Goal: Information Seeking & Learning: Get advice/opinions

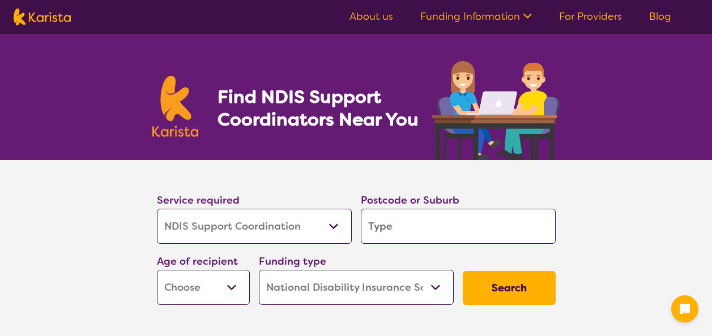
select select "NDIS Support Coordination"
select select "NDIS"
select select "NDIS Support Coordination"
select select "NDIS"
drag, startPoint x: 0, startPoint y: 0, endPoint x: 402, endPoint y: 218, distance: 457.4
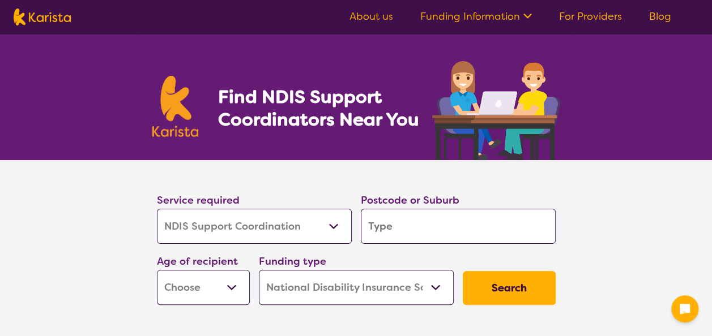
click at [402, 218] on input "search" at bounding box center [458, 226] width 195 height 35
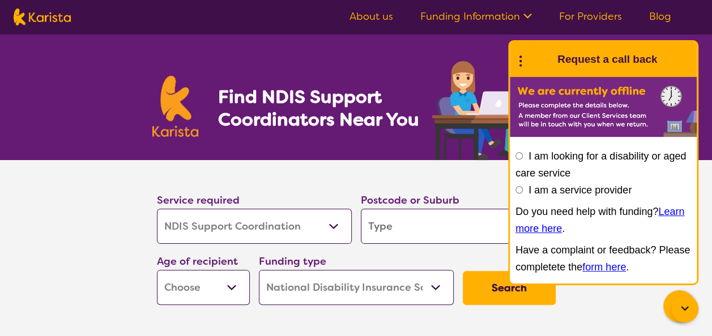
type input "3"
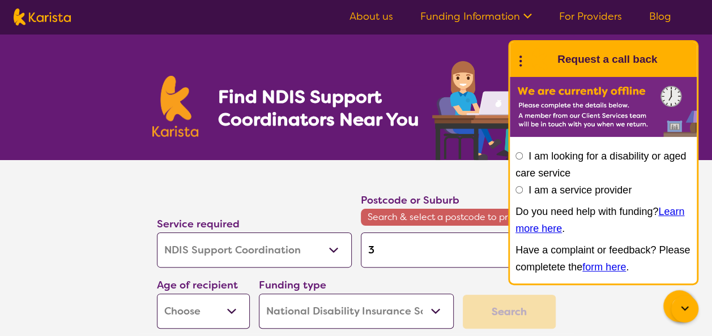
type input "30"
type input "3"
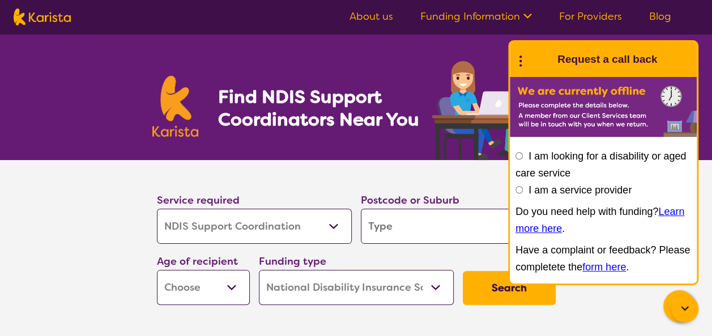
type input "s"
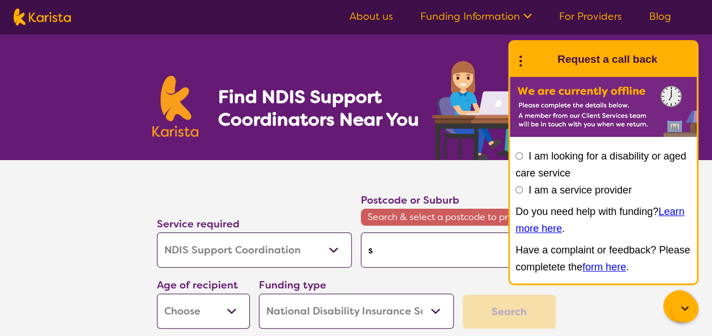
type input "su"
type input "sun"
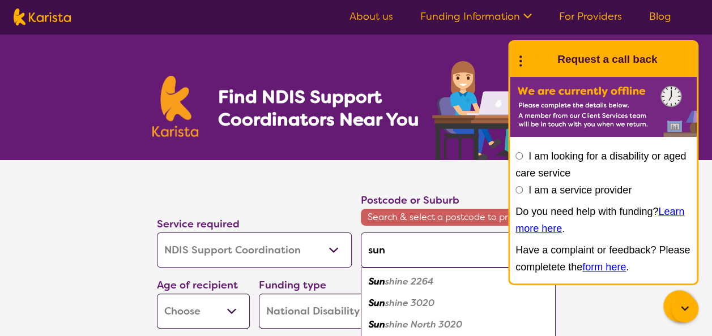
type input "suns"
type input "sunsh"
type input "sunshi"
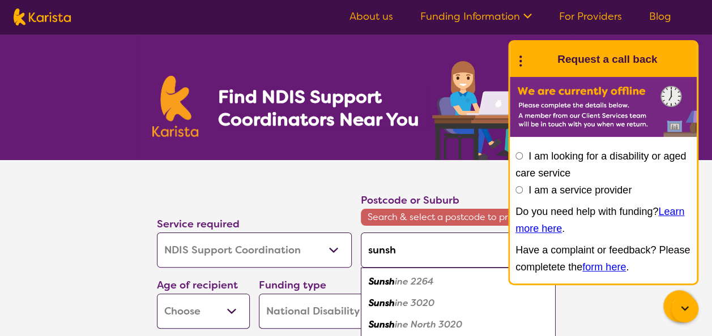
type input "sunshi"
type input "sunshin"
type input "sunshine"
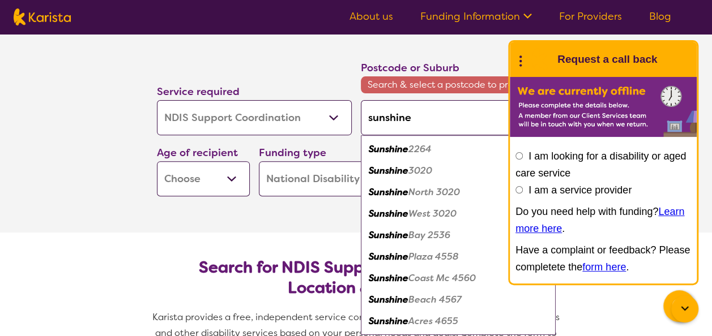
scroll to position [143, 0]
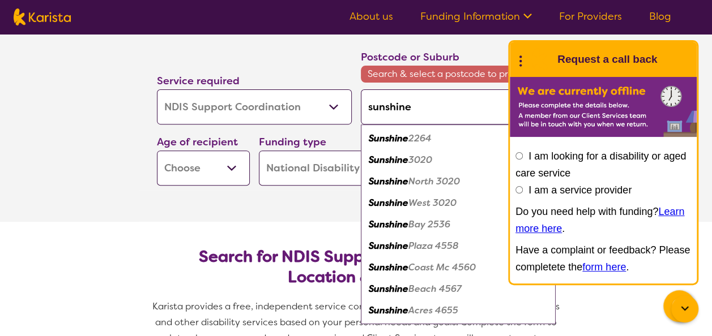
click at [442, 199] on em "West 3020" at bounding box center [432, 203] width 48 height 12
type input "3020"
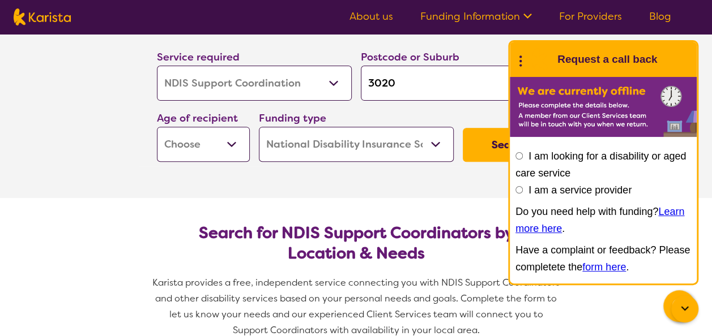
click at [234, 144] on select "Early Childhood - 0 to 9 Child - 10 to 11 Adolescent - 12 to 17 Adult - 18 to 6…" at bounding box center [203, 144] width 93 height 35
select select "AS"
click at [157, 127] on select "Early Childhood - 0 to 9 Child - 10 to 11 Adolescent - 12 to 17 Adult - 18 to 6…" at bounding box center [203, 144] width 93 height 35
select select "AS"
click at [435, 139] on select "Home Care Package (HCP) National Disability Insurance Scheme (NDIS) I don't know" at bounding box center [356, 144] width 195 height 35
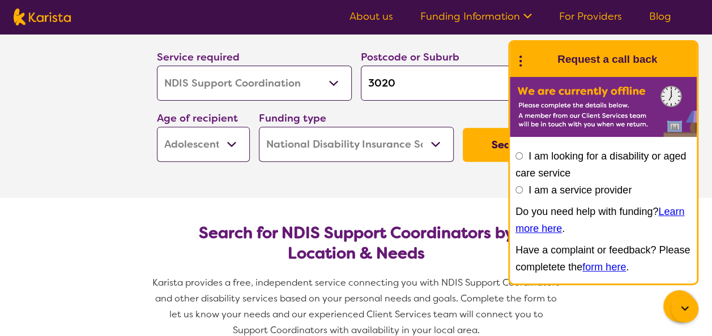
click at [435, 139] on select "Home Care Package (HCP) National Disability Insurance Scheme (NDIS) I don't know" at bounding box center [356, 144] width 195 height 35
click at [426, 148] on select "Home Care Package (HCP) National Disability Insurance Scheme (NDIS) I don't know" at bounding box center [356, 144] width 195 height 35
select select "i-don-t-know"
click at [259, 127] on select "Home Care Package (HCP) National Disability Insurance Scheme (NDIS) I don't know" at bounding box center [356, 144] width 195 height 35
select select "i-don-t-know"
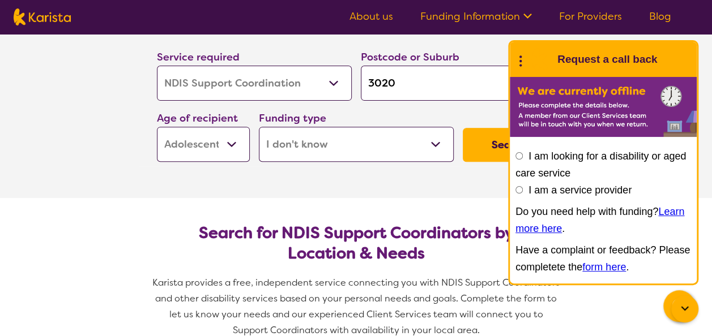
click at [435, 145] on select "Home Care Package (HCP) National Disability Insurance Scheme (NDIS) I don't know" at bounding box center [356, 144] width 195 height 35
select select "NDIS"
click at [259, 127] on select "Home Care Package (HCP) National Disability Insurance Scheme (NDIS) I don't know" at bounding box center [356, 144] width 195 height 35
select select "NDIS"
click at [494, 145] on button "Search" at bounding box center [508, 145] width 93 height 34
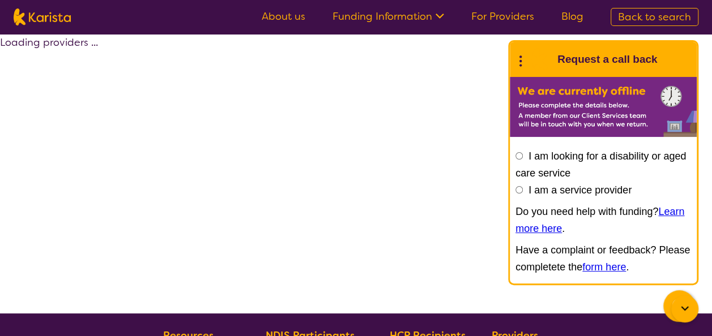
select select "by_score"
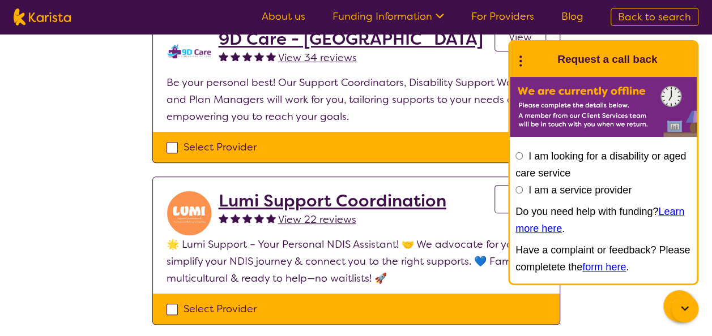
select select "NDIS Support Coordination"
select select "AS"
select select "NDIS"
select select "NDIS Support Coordination"
select select "AS"
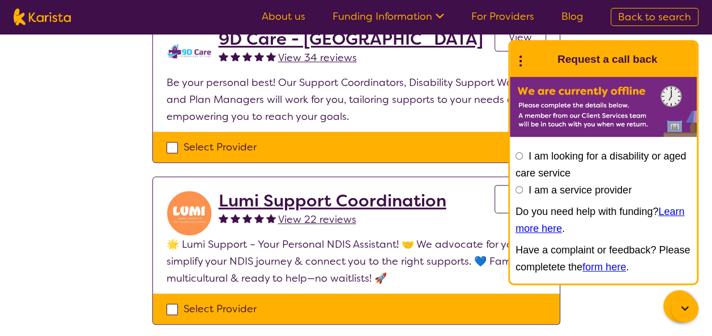
select select "NDIS"
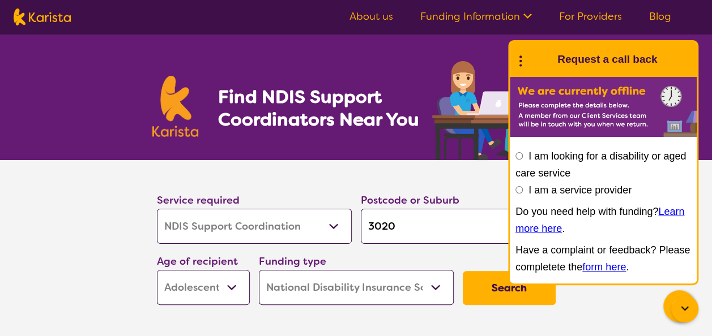
click at [309, 226] on select "Allied Health Assistant Assessment ([MEDICAL_DATA] or [MEDICAL_DATA]) Behaviour…" at bounding box center [254, 226] width 195 height 35
select select "Nursing services"
click at [157, 209] on select "Allied Health Assistant Assessment ([MEDICAL_DATA] or [MEDICAL_DATA]) Behaviour…" at bounding box center [254, 226] width 195 height 35
select select "Nursing services"
click at [412, 220] on input "3020" at bounding box center [458, 226] width 195 height 35
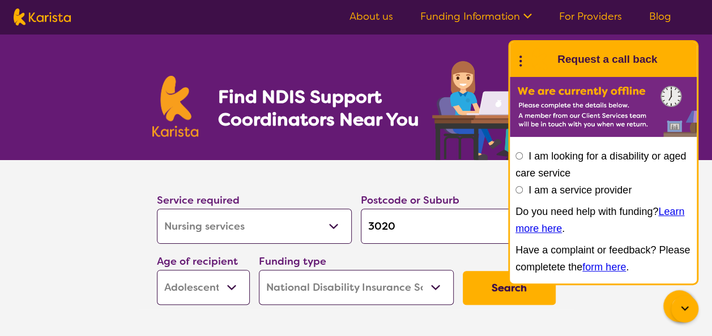
type input "302"
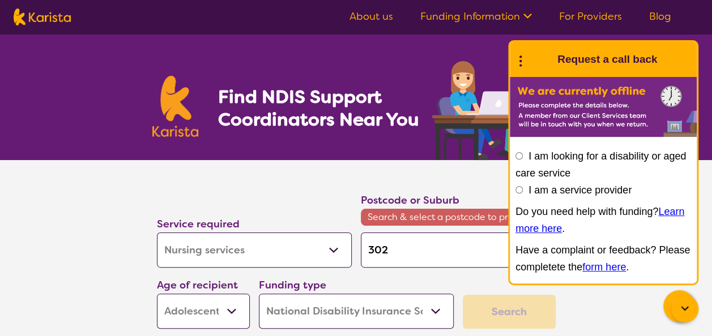
type input "30"
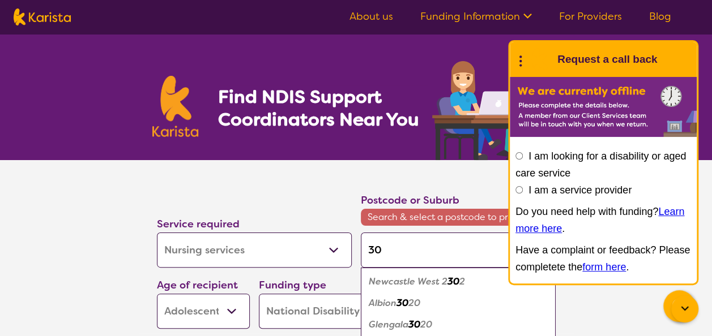
type input "306"
type input "3064"
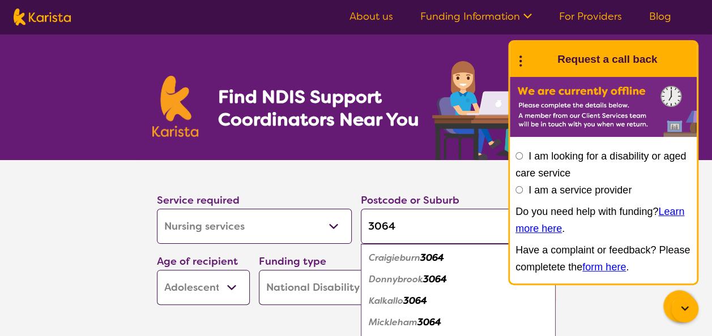
type input "3064"
click at [438, 258] on em "3064" at bounding box center [432, 258] width 24 height 12
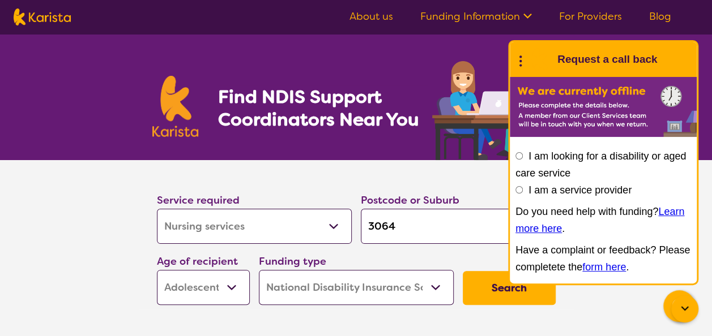
click at [490, 291] on button "Search" at bounding box center [508, 288] width 93 height 34
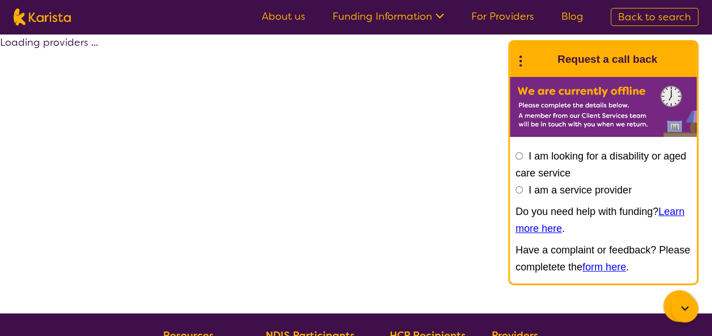
select select "by_score"
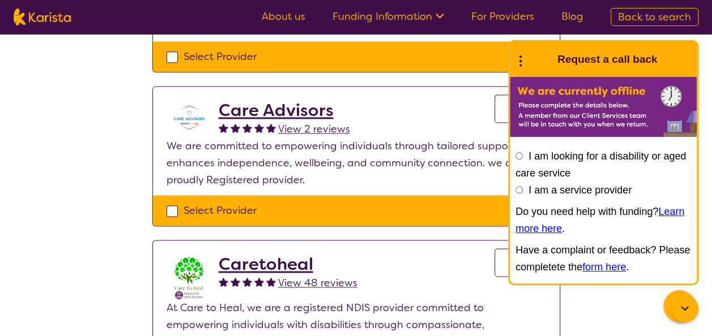
scroll to position [726, 0]
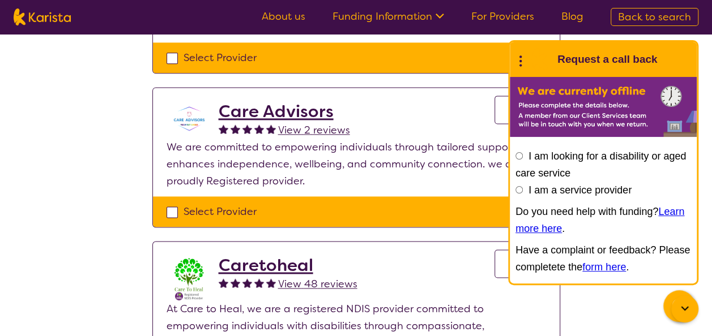
click at [293, 101] on h2 "Care Advisors" at bounding box center [283, 111] width 131 height 20
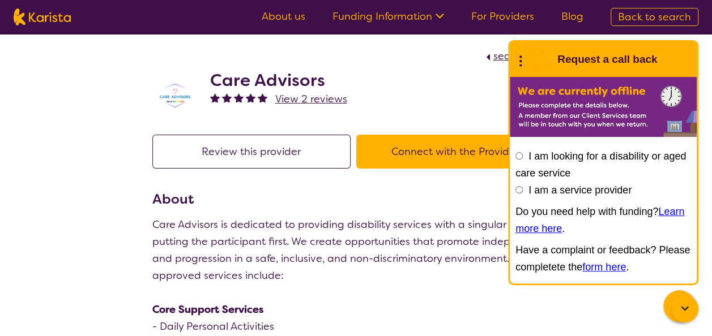
click at [685, 312] on icon at bounding box center [685, 309] width 14 height 14
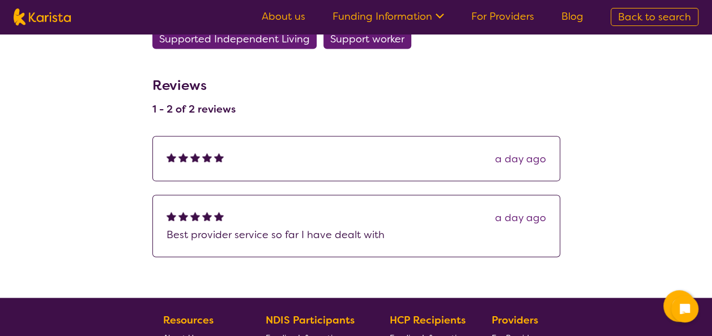
scroll to position [1102, 0]
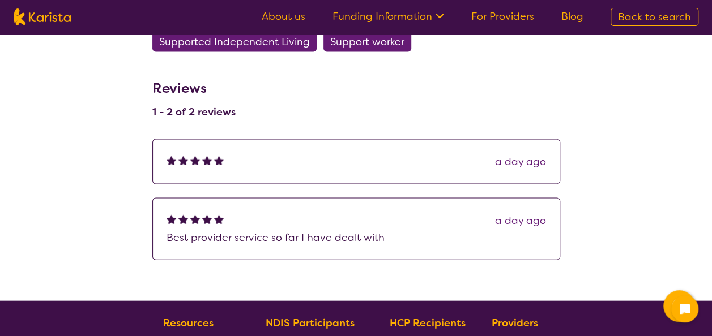
click at [264, 161] on div "a day ago" at bounding box center [355, 161] width 379 height 17
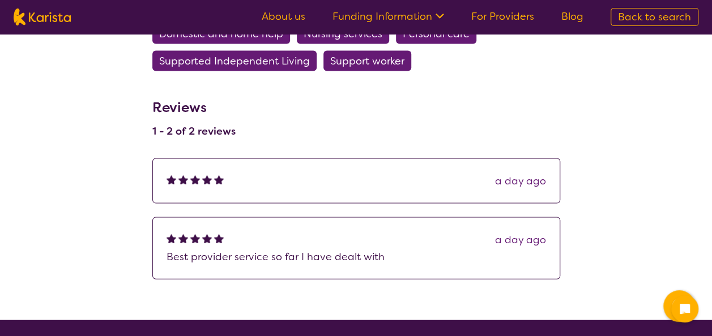
scroll to position [1074, 0]
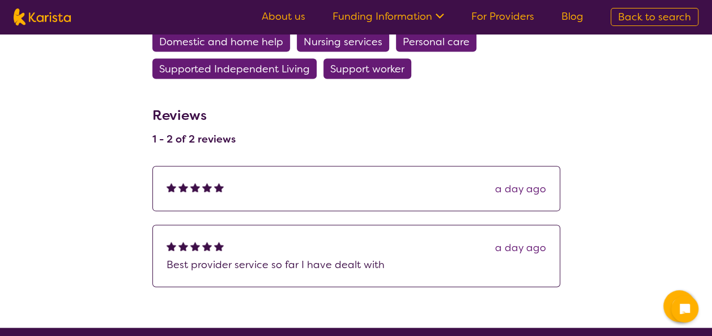
click at [525, 189] on div "a day ago" at bounding box center [520, 189] width 51 height 17
click at [518, 242] on div "a day ago" at bounding box center [520, 247] width 51 height 17
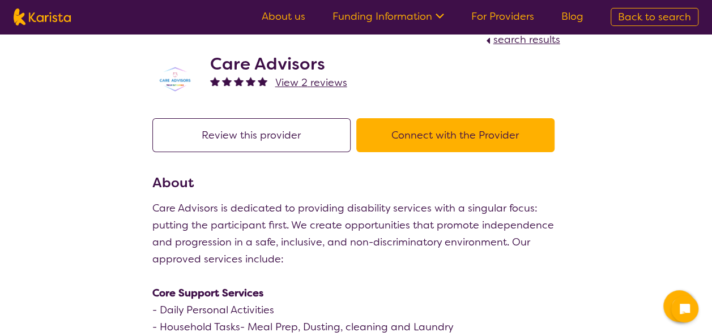
scroll to position [0, 0]
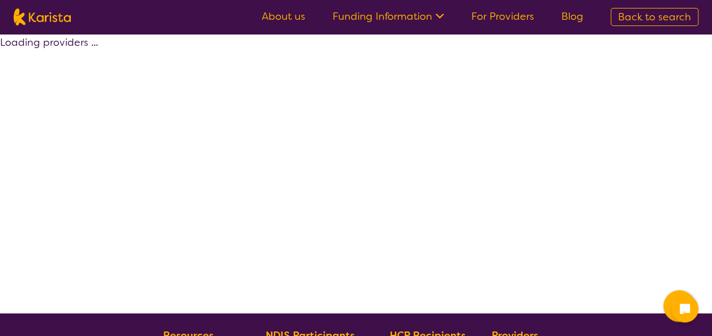
scroll to position [251, 0]
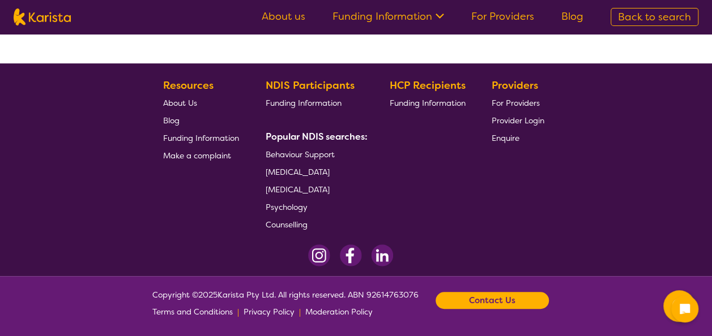
select select "by_score"
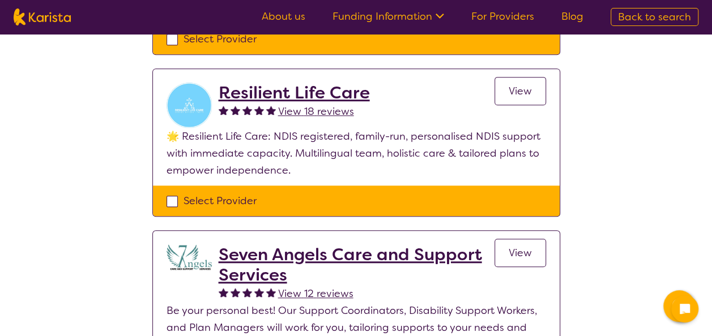
click at [278, 88] on h2 "Resilient Life Care" at bounding box center [293, 93] width 151 height 20
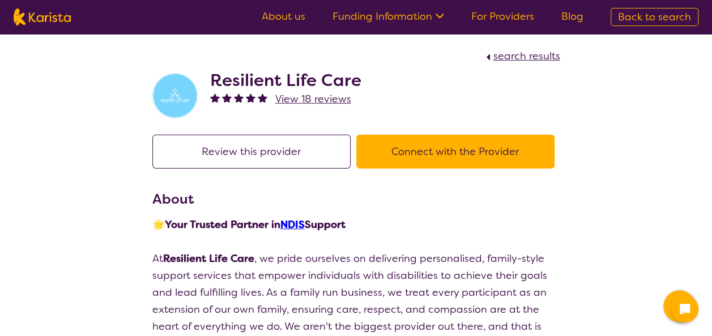
scroll to position [251, 0]
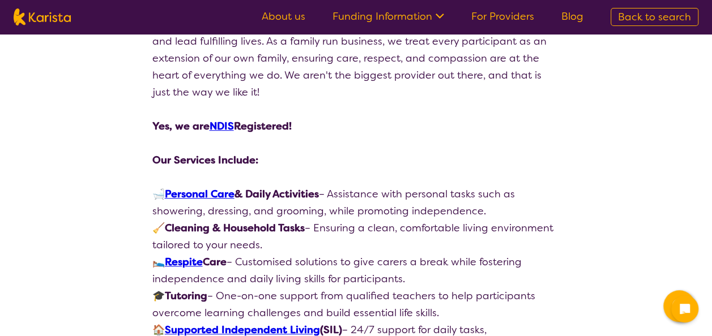
select select "by_score"
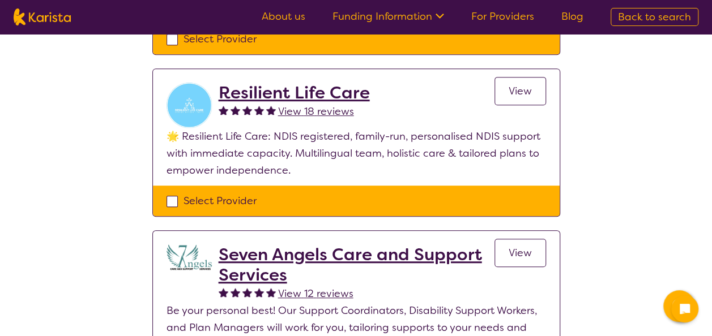
click at [336, 248] on h2 "Seven Angels Care and Support Services" at bounding box center [356, 265] width 276 height 41
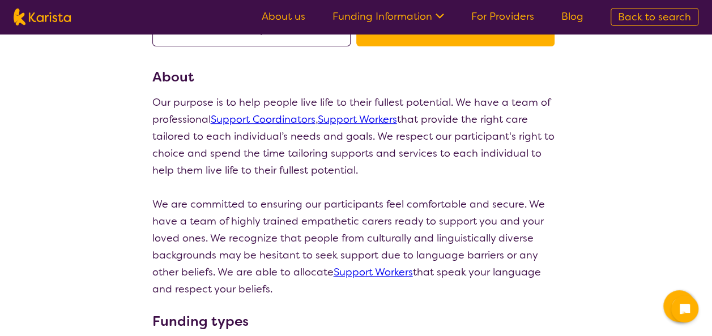
scroll to position [114, 0]
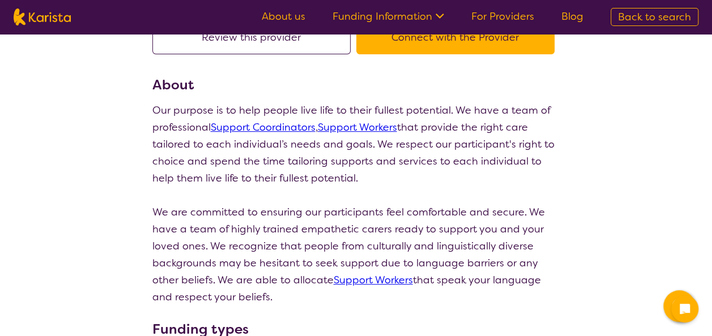
select select "by_score"
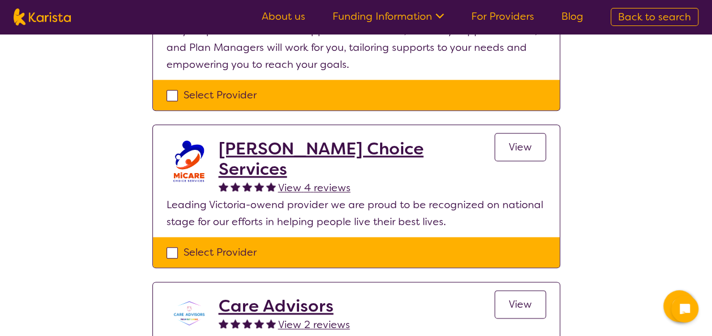
scroll to position [532, 0]
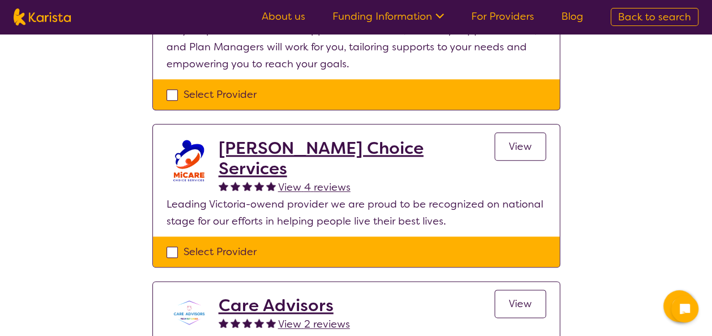
click at [293, 152] on h2 "[PERSON_NAME] Choice Services" at bounding box center [356, 158] width 276 height 41
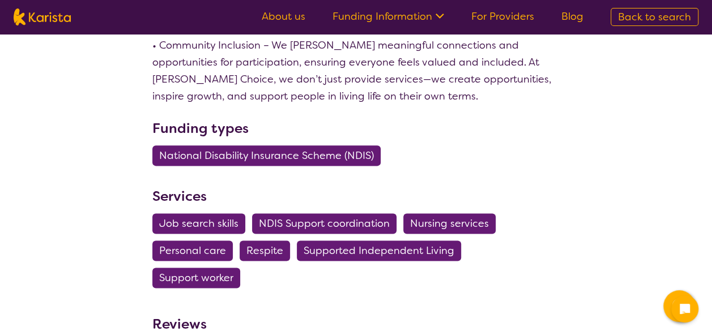
scroll to position [638, 0]
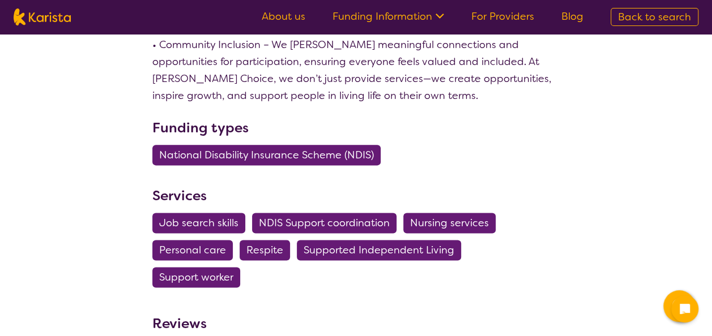
select select "by_score"
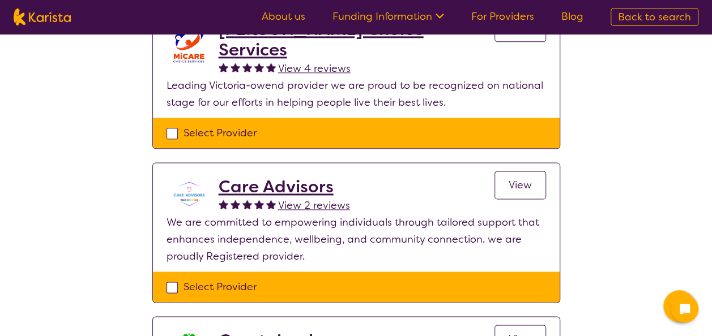
scroll to position [652, 0]
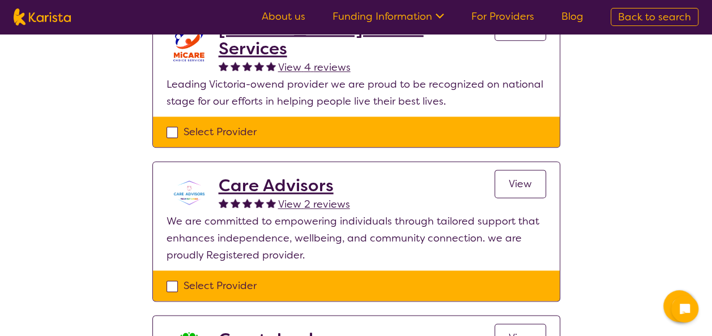
click at [274, 175] on h2 "Care Advisors" at bounding box center [283, 185] width 131 height 20
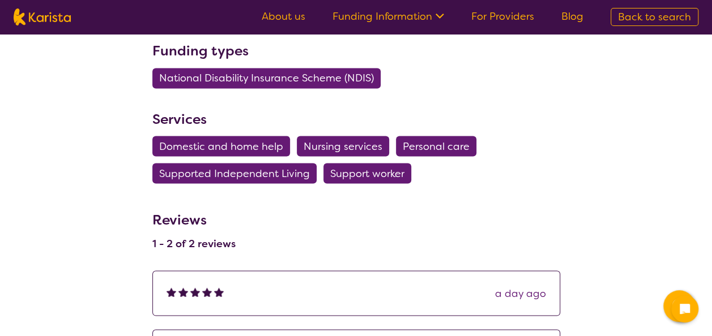
scroll to position [950, 0]
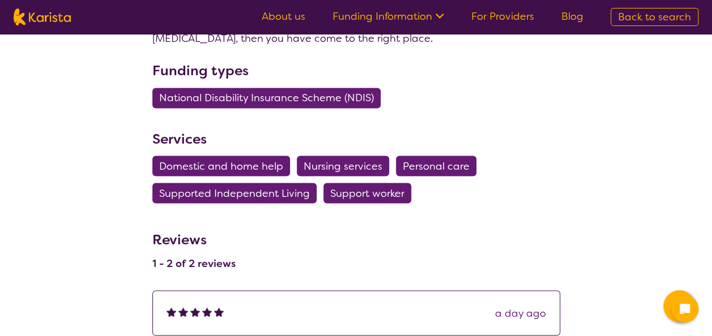
click at [259, 168] on span "Domestic and home help" at bounding box center [221, 166] width 124 height 20
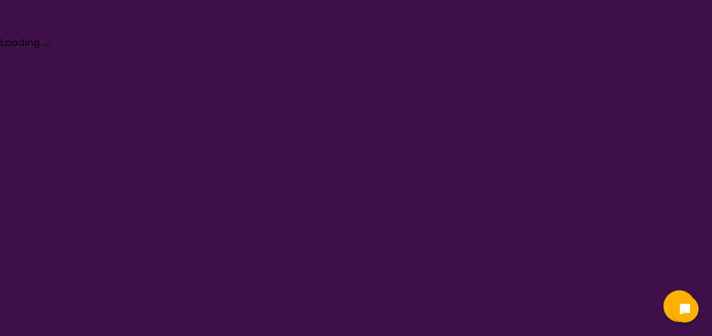
select select "Domestic and home help"
select select "AS"
select select "NDIS"
select select "Domestic and home help"
select select "AS"
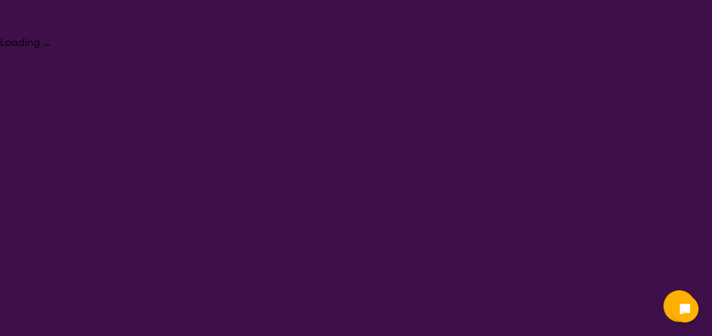
select select "NDIS"
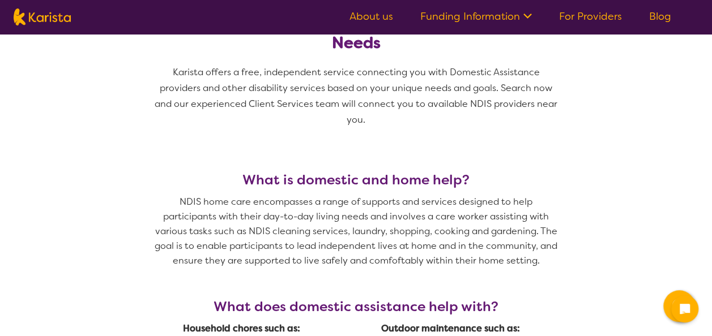
scroll to position [344, 0]
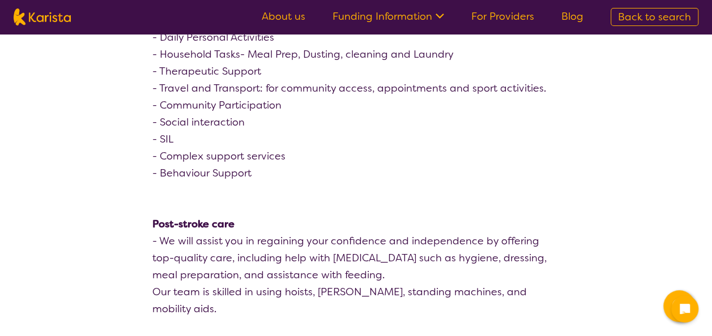
scroll to position [288, 0]
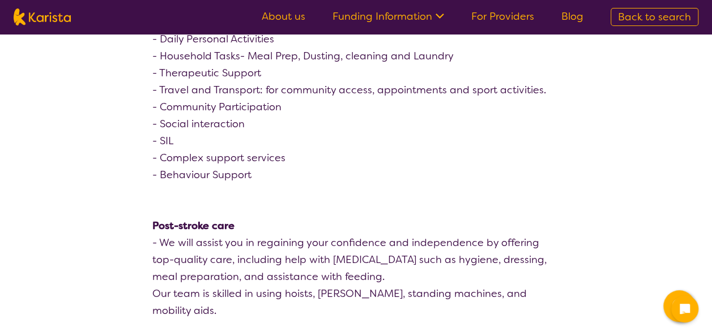
select select "by_score"
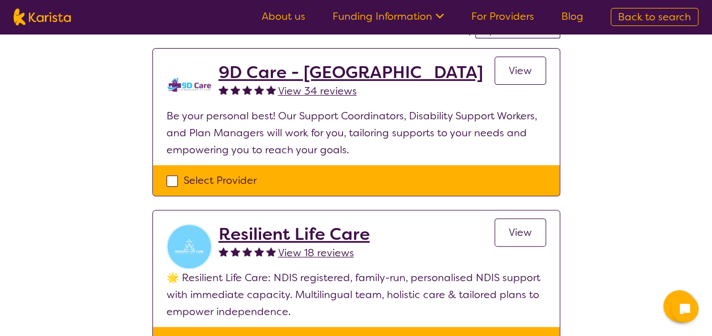
scroll to position [109, 0]
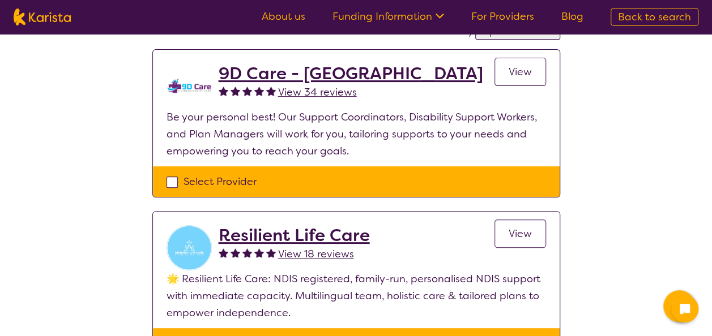
click at [276, 232] on h2 "Resilient Life Care" at bounding box center [293, 235] width 151 height 20
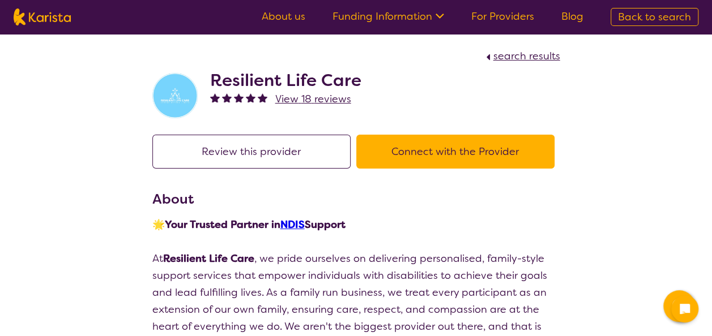
select select "by_score"
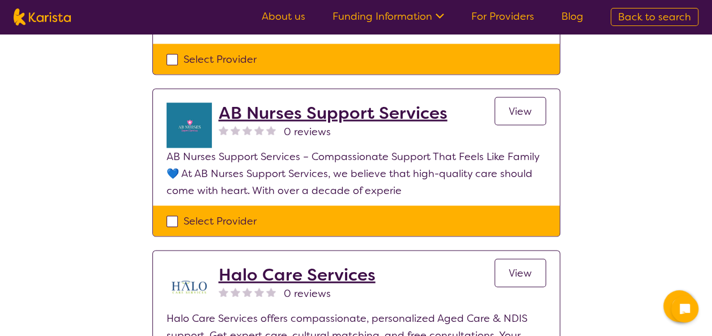
scroll to position [1062, 0]
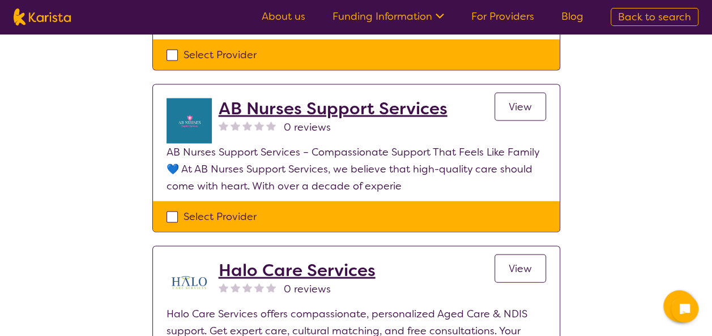
click at [510, 92] on link "View" at bounding box center [520, 106] width 52 height 28
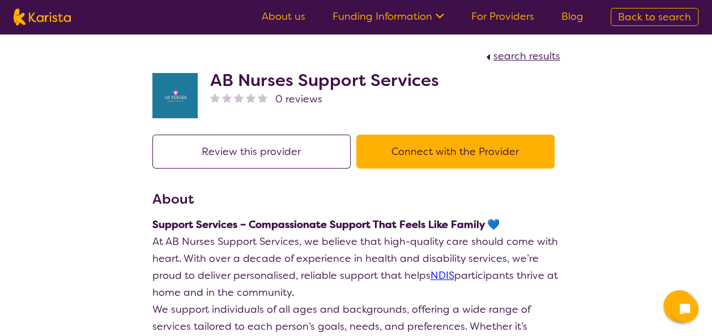
select select "by_score"
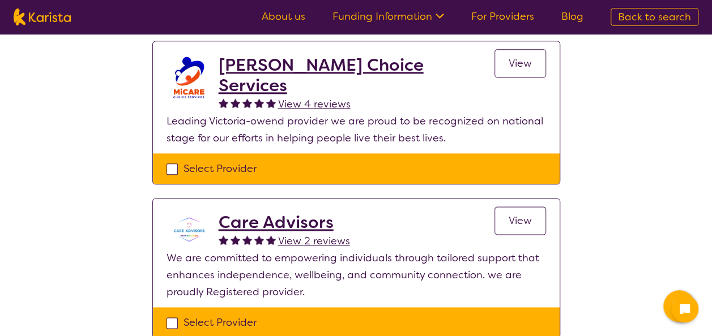
scroll to position [614, 0]
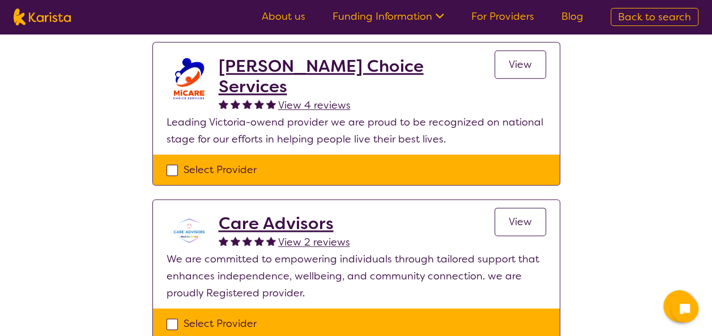
click at [243, 213] on h2 "Care Advisors" at bounding box center [283, 223] width 131 height 20
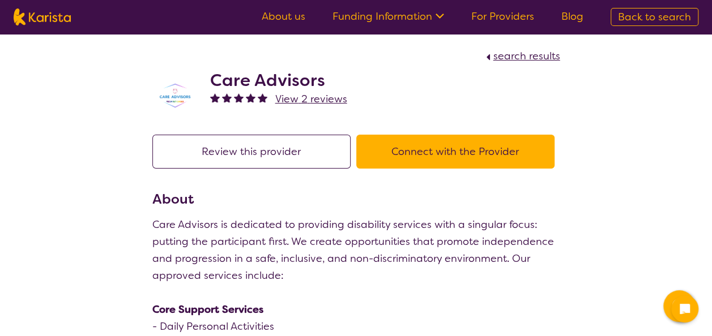
scroll to position [614, 0]
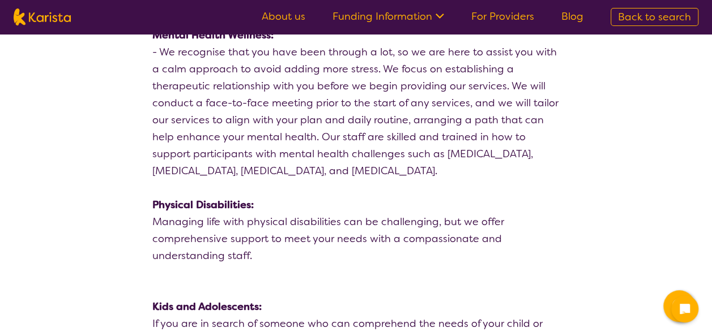
select select "by_score"
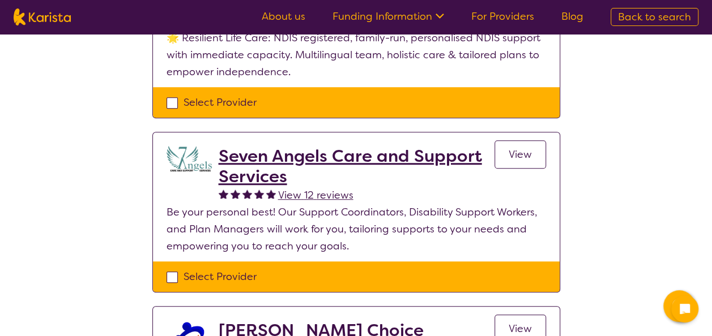
scroll to position [346, 0]
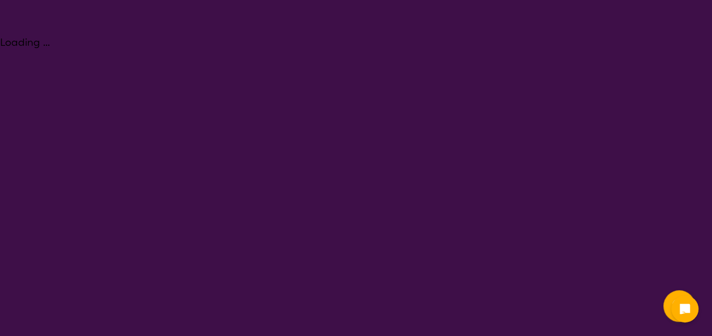
select select "NDIS Support Coordination"
select select "AS"
select select "NDIS"
select select "NDIS Support Coordination"
select select "AS"
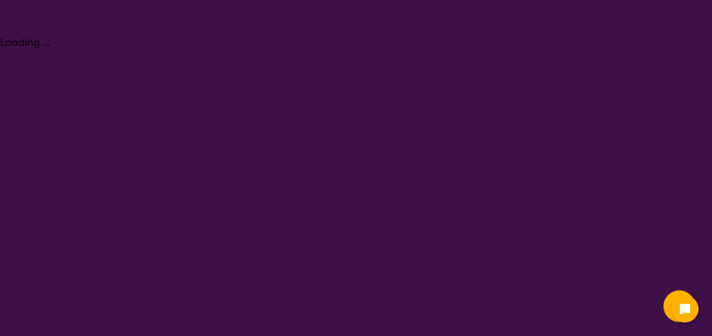
select select "NDIS"
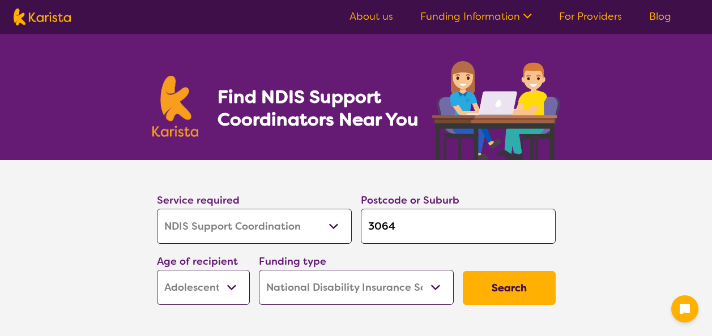
select select "NDIS Support Coordination"
select select "AS"
select select "NDIS"
select select "NDIS Support Coordination"
select select "AS"
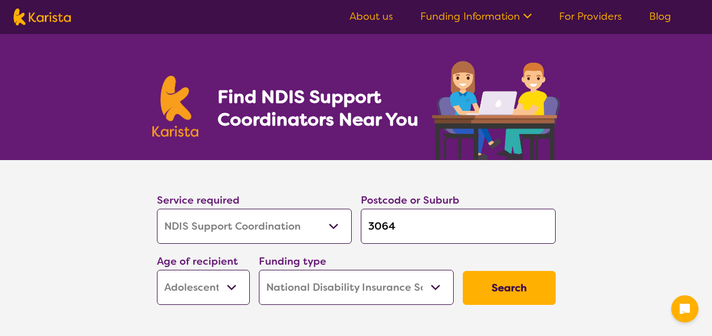
select select "NDIS"
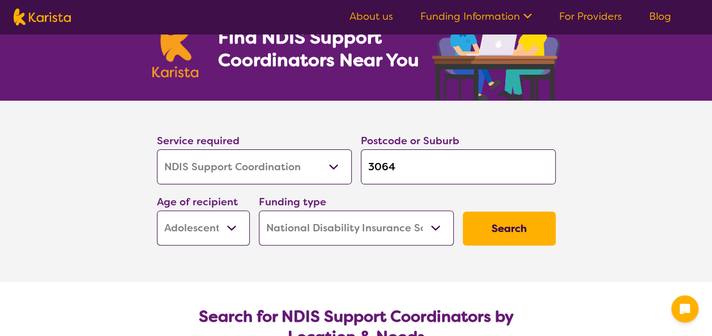
scroll to position [60, 0]
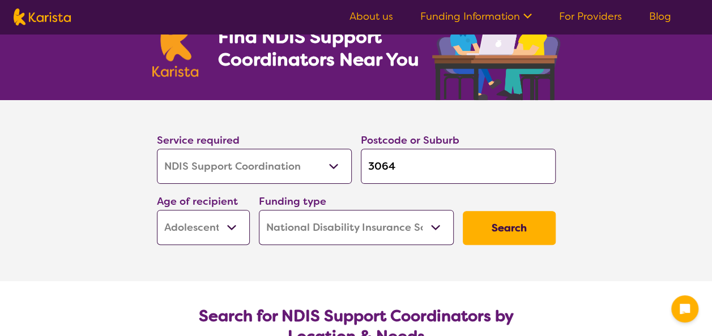
click at [325, 165] on select "Allied Health Assistant Assessment ([MEDICAL_DATA] or [MEDICAL_DATA]) Behaviour…" at bounding box center [254, 166] width 195 height 35
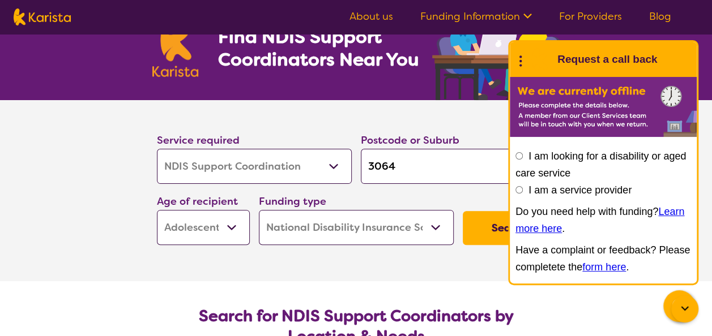
select select "Home Care Package Provider"
click at [157, 149] on select "Allied Health Assistant Assessment ([MEDICAL_DATA] or [MEDICAL_DATA]) Behaviour…" at bounding box center [254, 166] width 195 height 35
select select "Home Care Package Provider"
select select
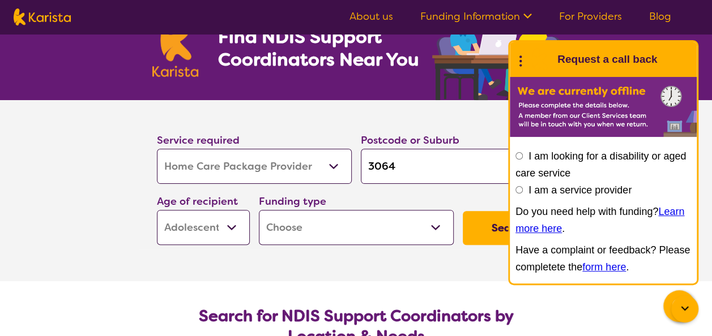
click at [490, 221] on button "Search" at bounding box center [508, 228] width 93 height 34
click at [425, 221] on select "Home Care Package - Level 1 Home Care Package - Level 2 Home Care Package - Lev…" at bounding box center [356, 227] width 195 height 35
select select "HCP1"
click at [259, 210] on select "Home Care Package - Level 1 Home Care Package - Level 2 Home Care Package - Lev…" at bounding box center [356, 227] width 195 height 35
select select "HCP1"
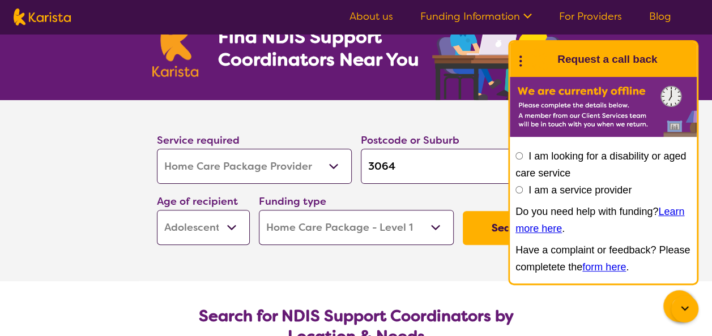
click at [482, 226] on button "Search" at bounding box center [508, 228] width 93 height 34
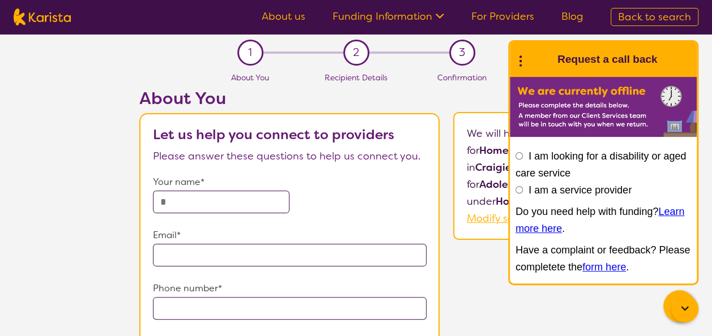
click at [686, 307] on icon at bounding box center [685, 309] width 14 height 14
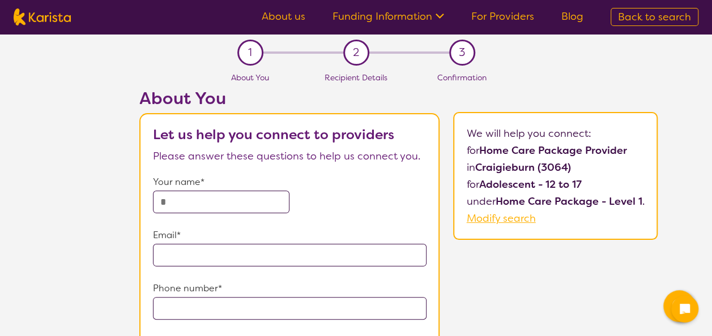
select select "NDIS Support Coordination"
select select "AS"
select select "NDIS"
select select "NDIS Support Coordination"
select select "AS"
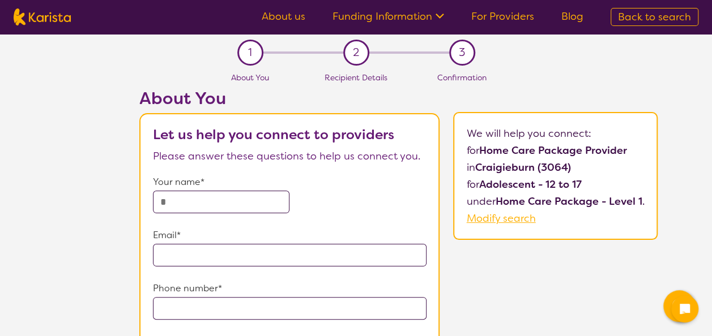
select select "NDIS"
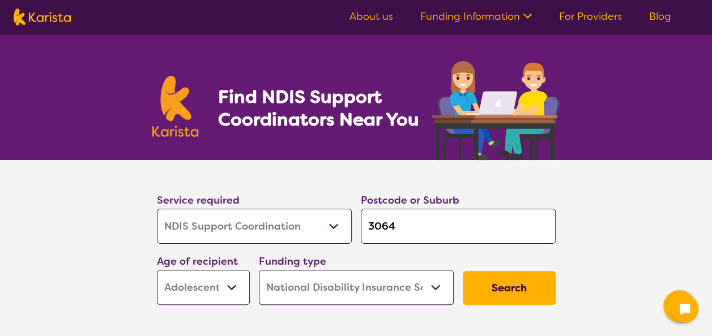
scroll to position [60, 0]
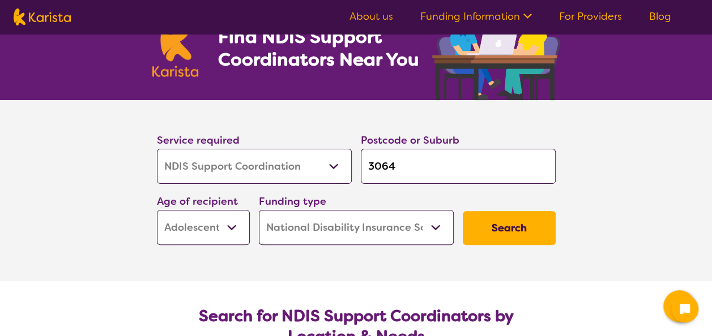
click at [335, 173] on select "Allied Health Assistant Assessment ([MEDICAL_DATA] or [MEDICAL_DATA]) Behaviour…" at bounding box center [254, 166] width 195 height 35
select select "Behaviour support"
click at [157, 149] on select "Allied Health Assistant Assessment ([MEDICAL_DATA] or [MEDICAL_DATA]) Behaviour…" at bounding box center [254, 166] width 195 height 35
select select "Behaviour support"
click at [511, 226] on button "Search" at bounding box center [508, 228] width 93 height 34
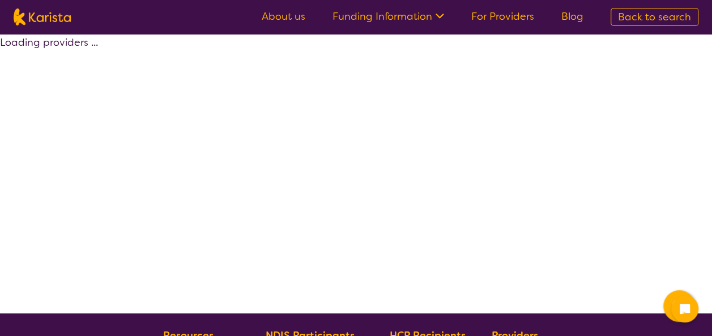
select select "by_score"
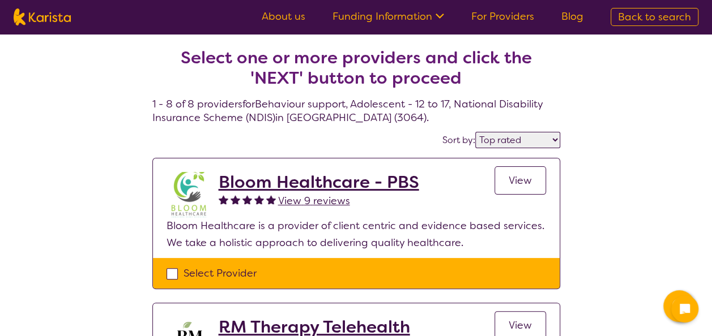
select select "NDIS Support Coordination"
select select "AS"
select select "NDIS"
select select "NDIS Support Coordination"
select select "AS"
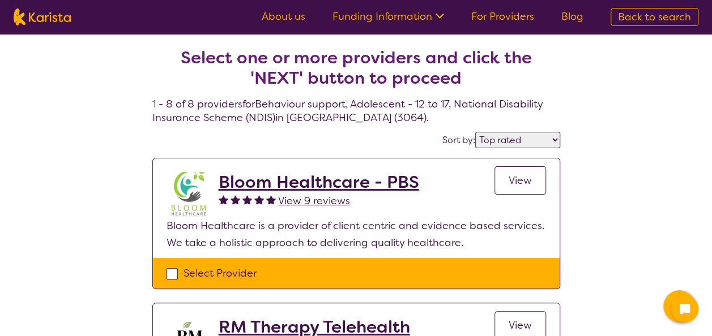
select select "NDIS"
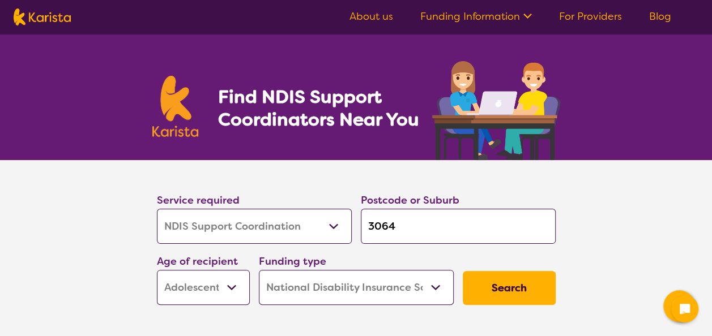
click at [325, 220] on select "Allied Health Assistant Assessment ([MEDICAL_DATA] or [MEDICAL_DATA]) Behaviour…" at bounding box center [254, 226] width 195 height 35
click at [503, 289] on button "Search" at bounding box center [508, 288] width 93 height 34
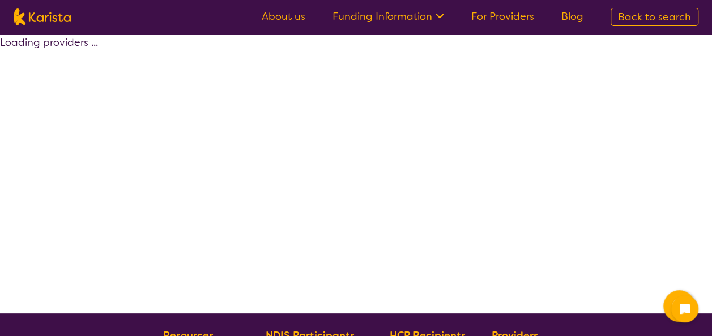
select select "by_score"
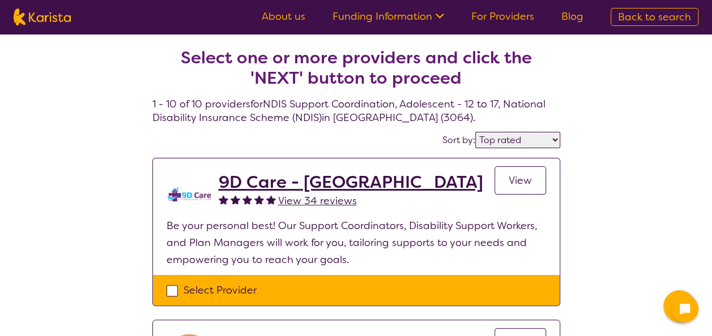
select select "NDIS Support Coordination"
select select "AS"
select select "NDIS"
select select "NDIS Support Coordination"
select select "AS"
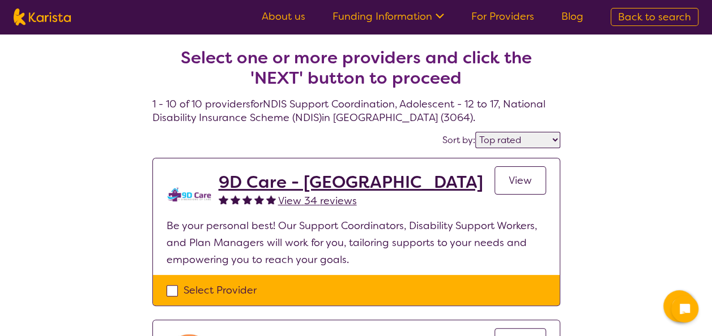
select select "NDIS"
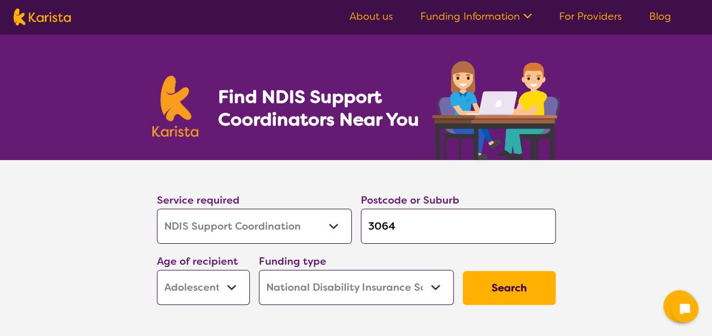
click at [319, 232] on select "Allied Health Assistant Assessment ([MEDICAL_DATA] or [MEDICAL_DATA]) Behaviour…" at bounding box center [254, 226] width 195 height 35
select select "Nursing services"
click at [157, 209] on select "Allied Health Assistant Assessment ([MEDICAL_DATA] or [MEDICAL_DATA]) Behaviour…" at bounding box center [254, 226] width 195 height 35
select select "Nursing services"
click at [234, 288] on select "Early Childhood - 0 to 9 Child - 10 to 11 Adolescent - 12 to 17 Adult - 18 to 6…" at bounding box center [203, 287] width 93 height 35
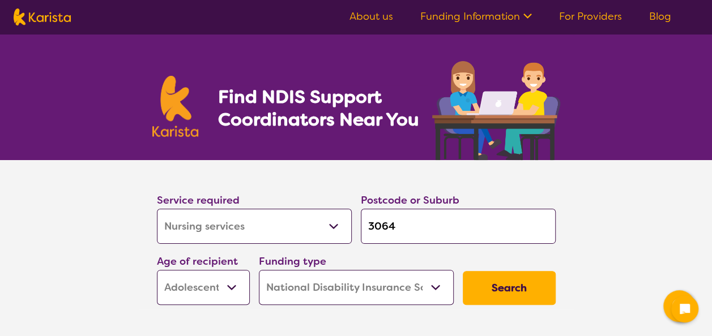
select select "AD"
click at [157, 270] on select "Early Childhood - 0 to 9 Child - 10 to 11 Adolescent - 12 to 17 Adult - 18 to 6…" at bounding box center [203, 287] width 93 height 35
select select "AD"
click at [509, 296] on button "Search" at bounding box center [508, 288] width 93 height 34
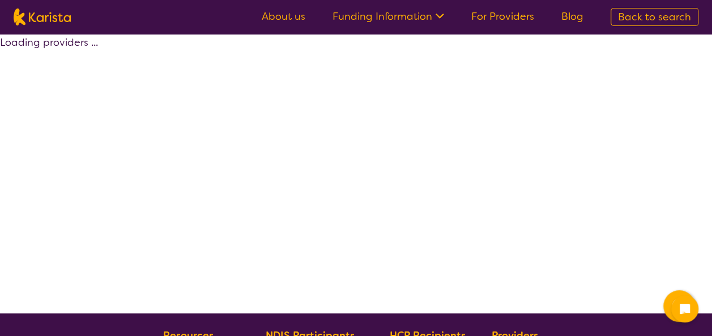
select select "by_score"
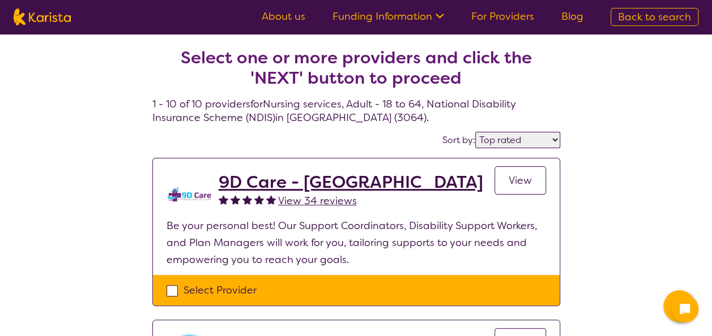
click at [256, 186] on h2 "9D Care - [GEOGRAPHIC_DATA]" at bounding box center [350, 182] width 264 height 20
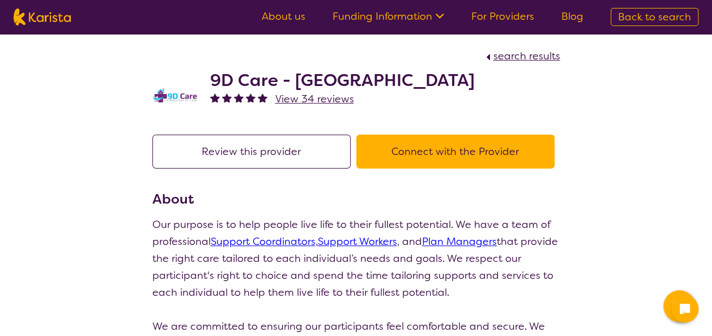
click at [273, 18] on link "About us" at bounding box center [284, 17] width 44 height 14
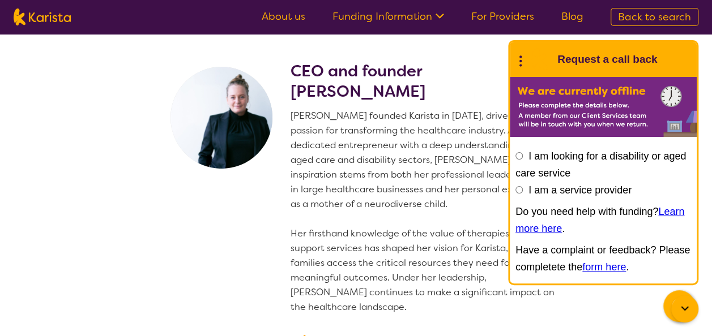
click at [682, 305] on icon at bounding box center [685, 309] width 14 height 14
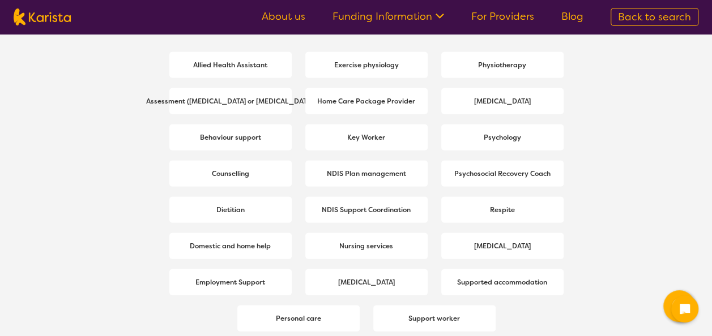
scroll to position [1559, 0]
click at [340, 213] on b "NDIS Support Coordination" at bounding box center [366, 209] width 89 height 9
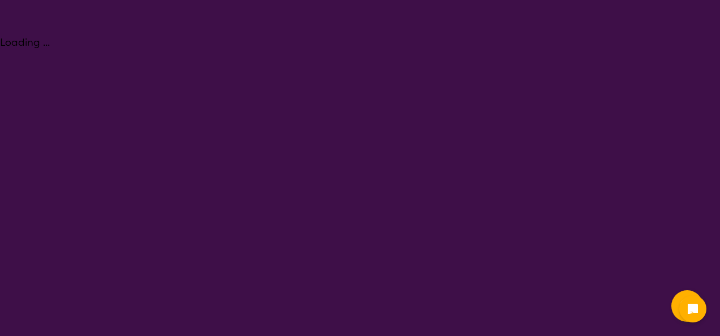
select select "NDIS Support Coordination"
select select "AD"
select select "NDIS"
select select "NDIS Support Coordination"
select select "AD"
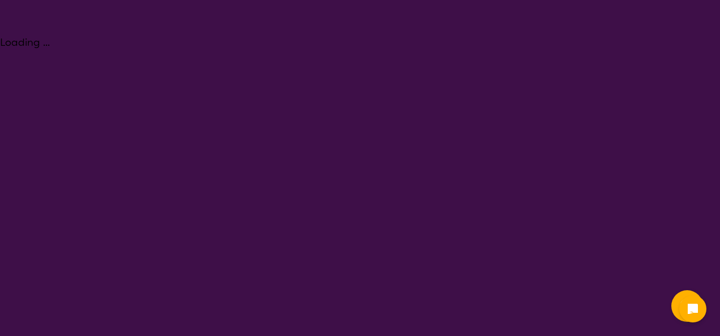
select select "NDIS"
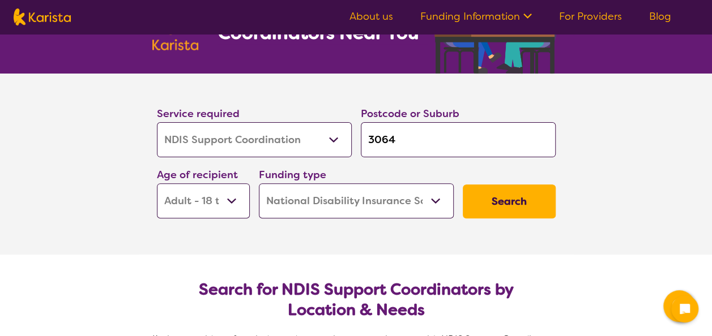
scroll to position [87, 0]
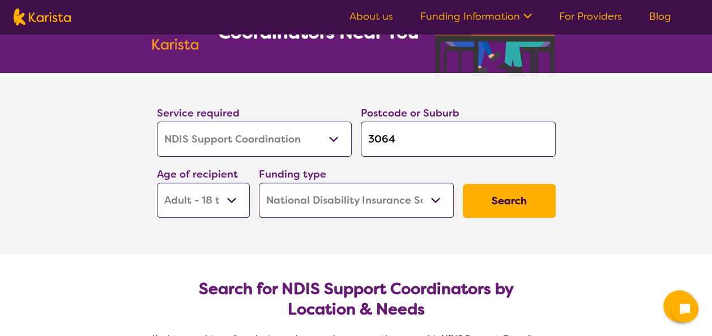
click at [468, 151] on input "3064" at bounding box center [458, 139] width 195 height 35
type input "306"
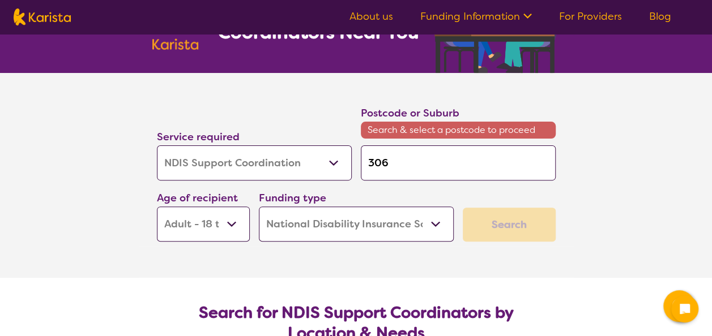
type input "30"
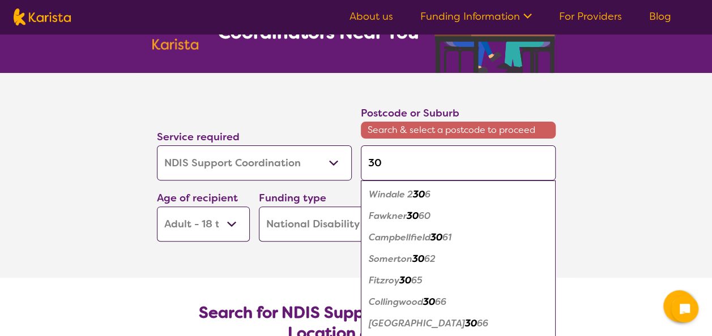
type input "303"
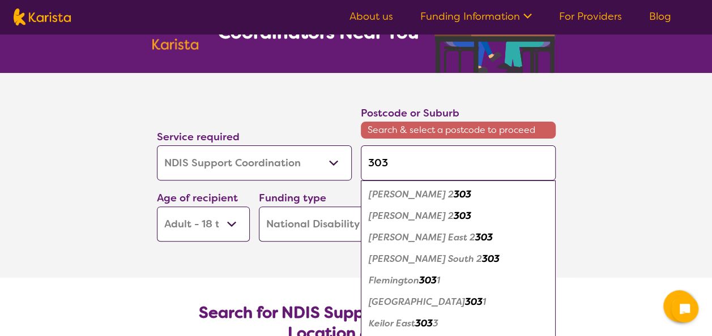
type input "30"
type input "302"
type input "3020"
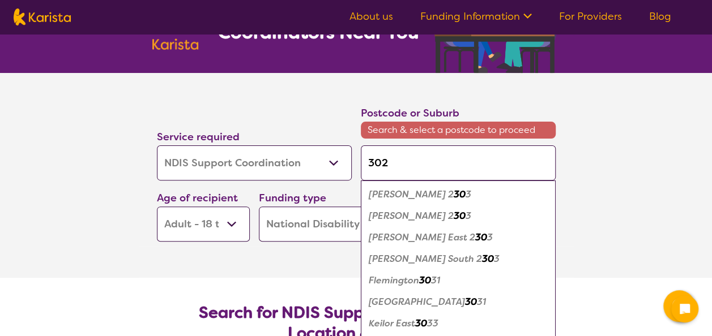
type input "3020"
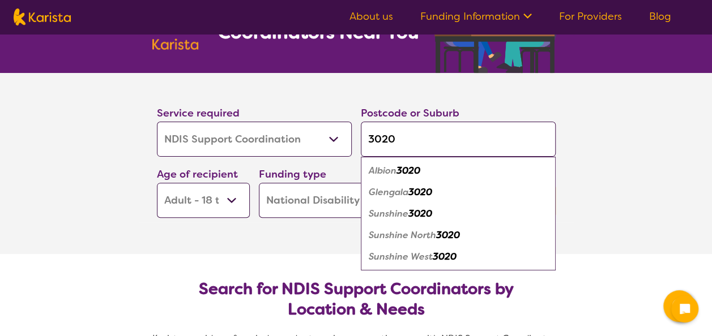
type input "3020"
click at [421, 258] on em "Sunshine West" at bounding box center [400, 257] width 64 height 12
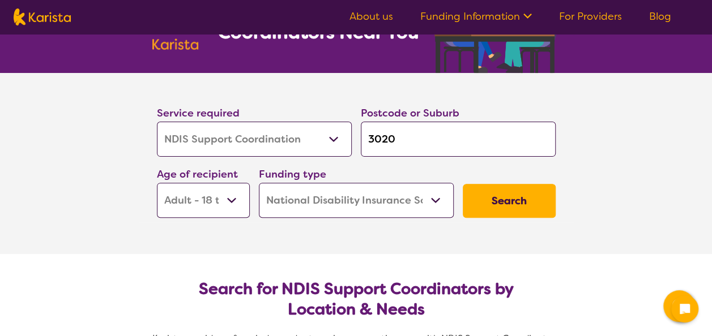
click at [520, 201] on button "Search" at bounding box center [508, 201] width 93 height 34
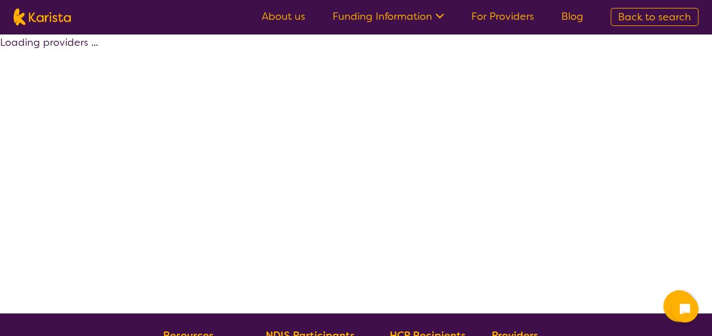
select select "by_score"
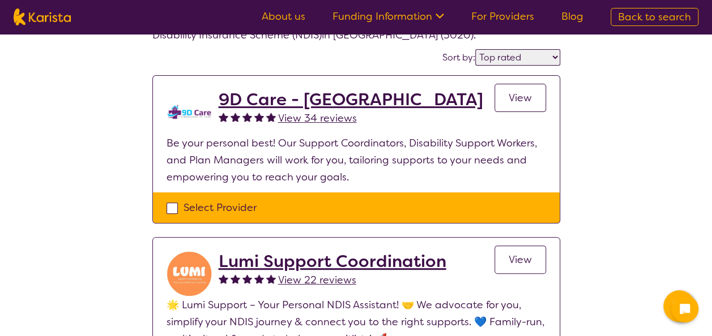
scroll to position [88, 0]
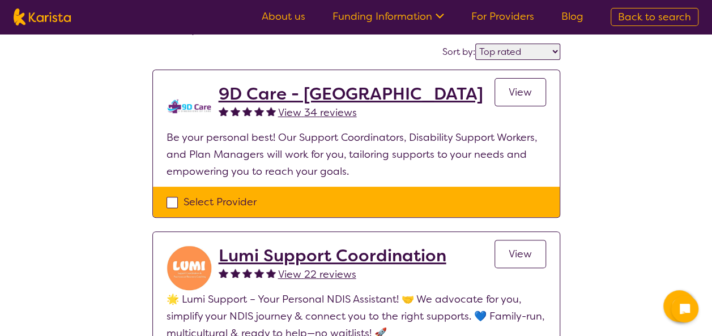
click at [254, 91] on h2 "9D Care - [GEOGRAPHIC_DATA]" at bounding box center [350, 94] width 264 height 20
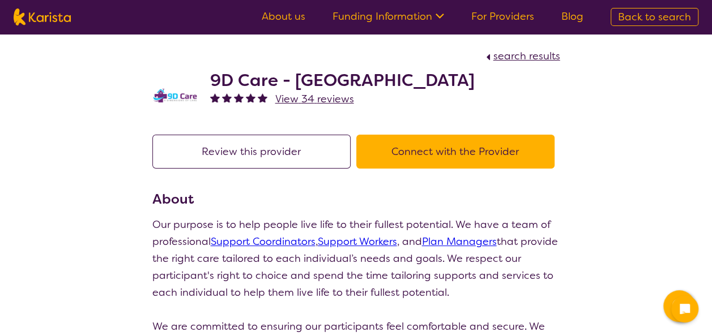
select select "by_score"
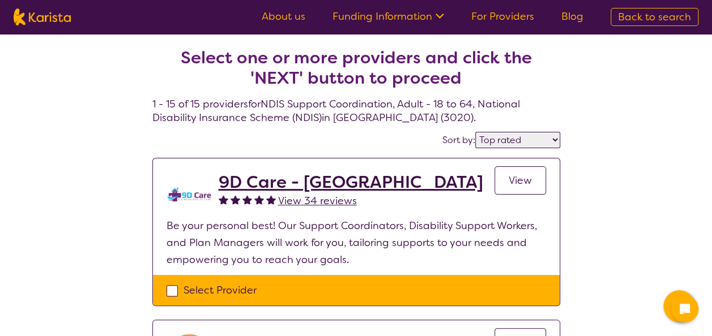
scroll to position [88, 0]
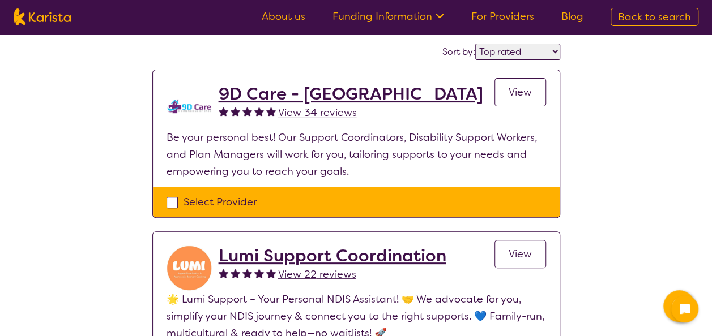
click at [255, 253] on h2 "Lumi Support Coordination" at bounding box center [332, 256] width 228 height 20
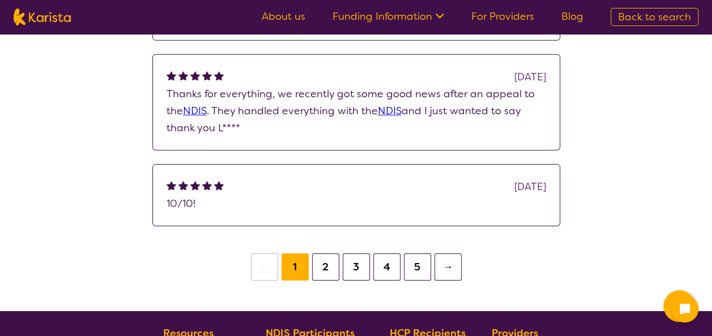
scroll to position [1778, 0]
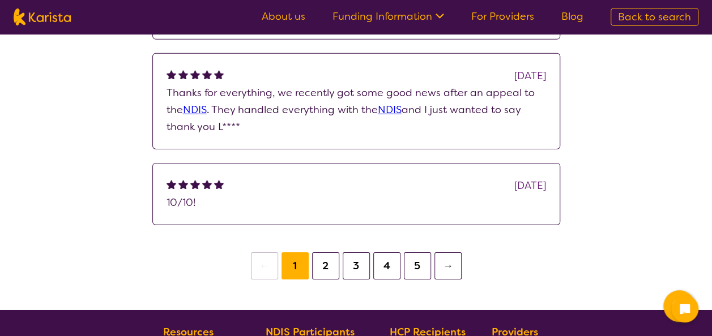
click at [316, 252] on button "2" at bounding box center [325, 265] width 27 height 27
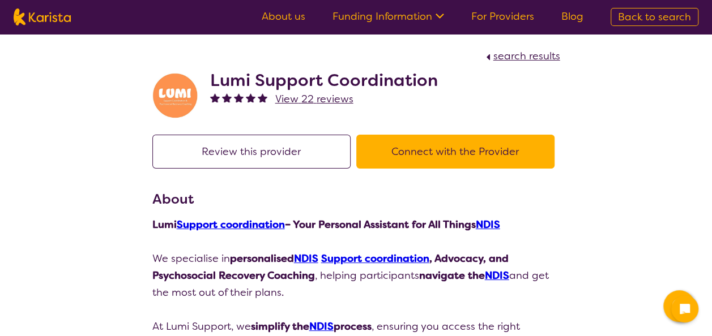
click at [291, 94] on span "View 22 reviews" at bounding box center [314, 99] width 78 height 14
select select "by_score"
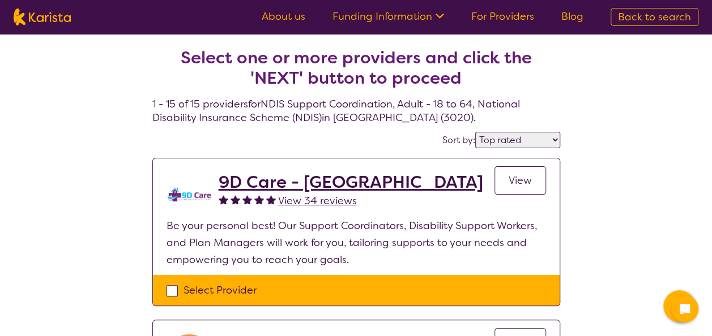
scroll to position [88, 0]
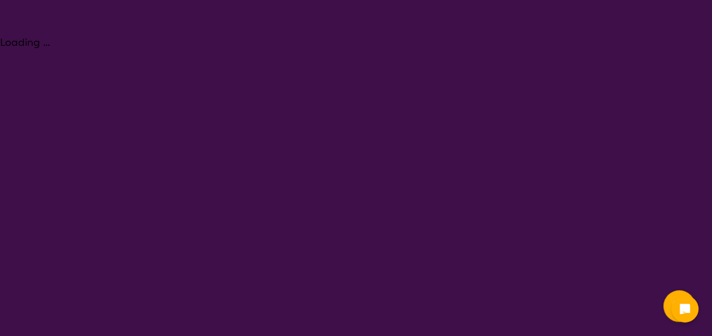
select select "NDIS Support Coordination"
select select "AD"
select select "NDIS"
select select "NDIS Support Coordination"
select select "AD"
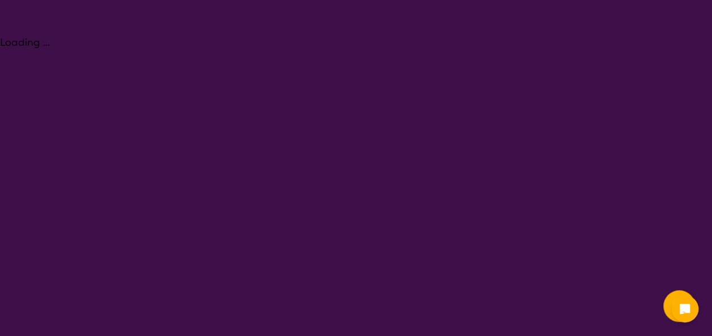
select select "NDIS"
